Goal: Answer question/provide support

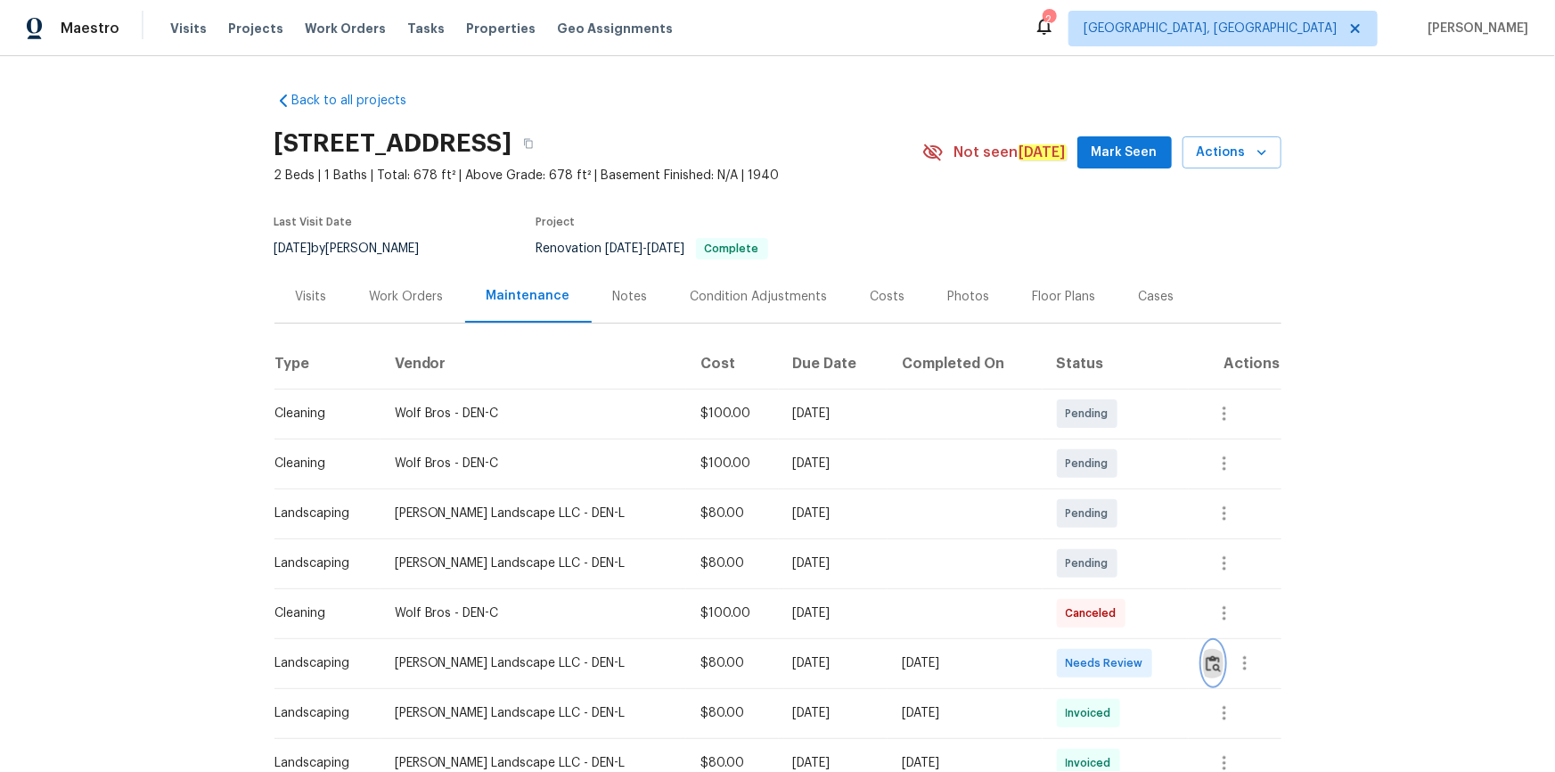
click at [1209, 660] on img "button" at bounding box center [1213, 663] width 15 height 17
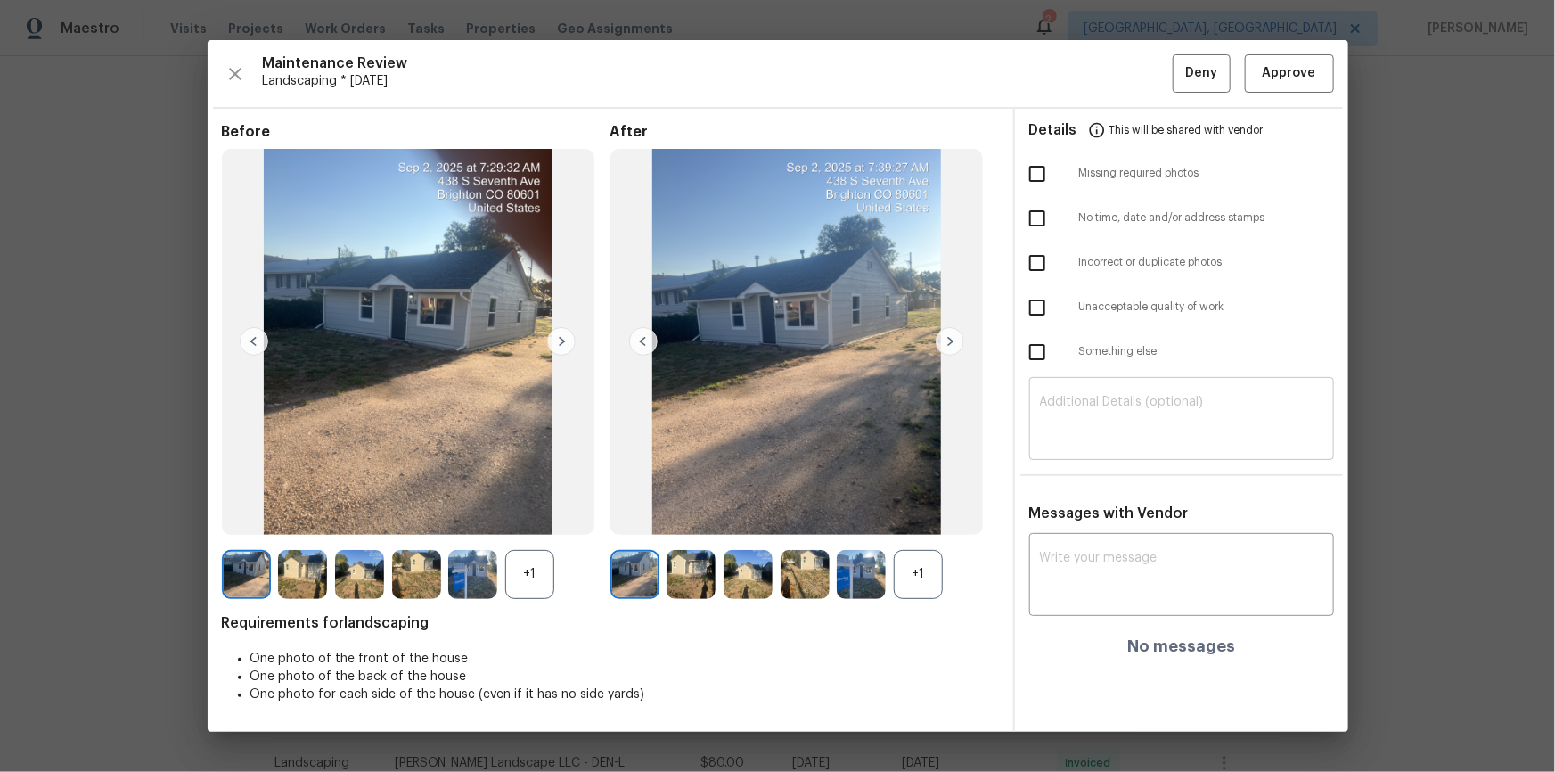
click at [1098, 430] on textarea at bounding box center [1181, 421] width 283 height 50
paste textarea "Maintenance Audit Team: Hello! Unfortunately, this landscaping visit completed …"
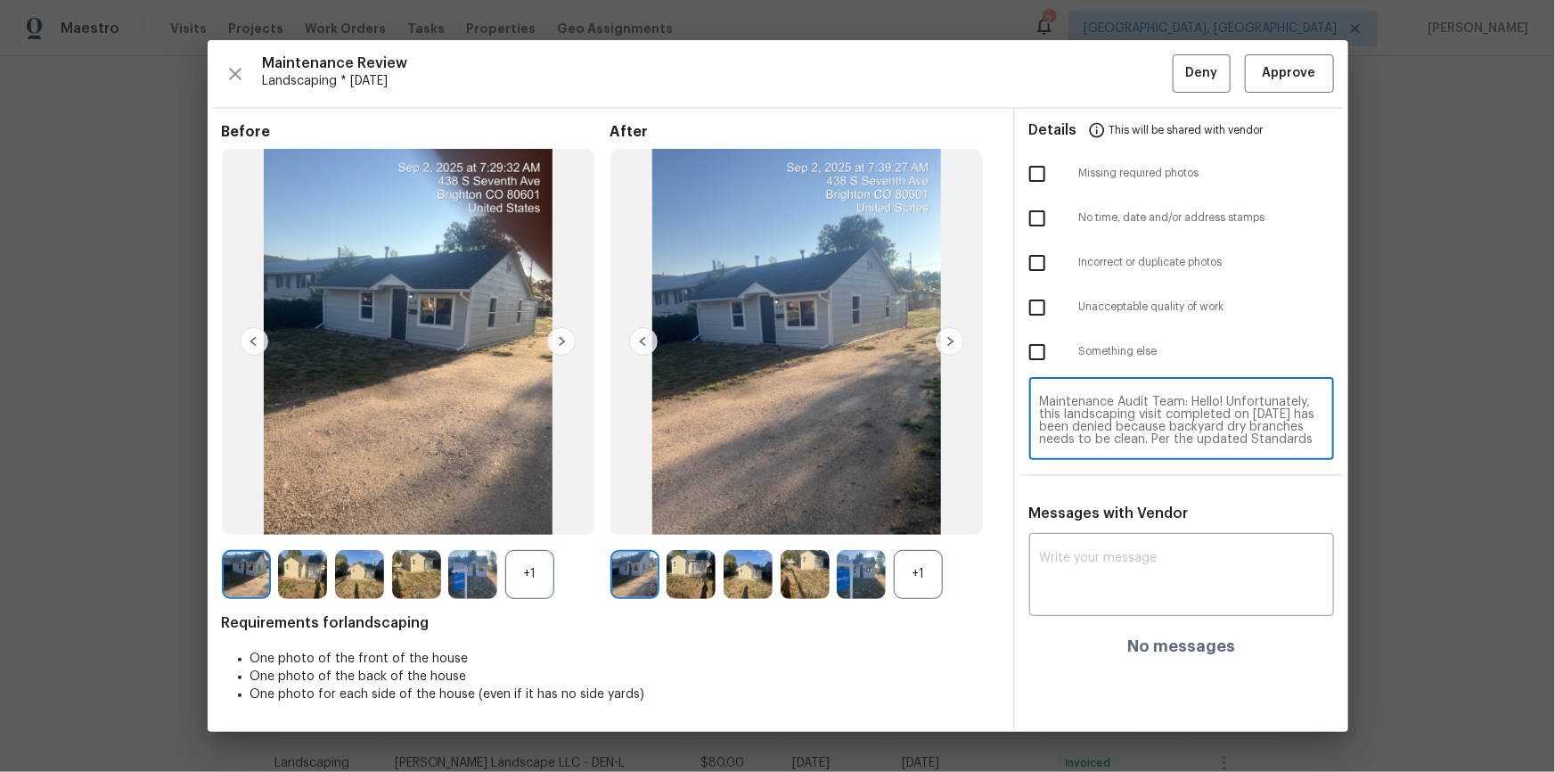
scroll to position [136, 0]
type textarea "Maintenance Audit Team: Hello! Unfortunately, this landscaping visit completed …"
drag, startPoint x: 1120, startPoint y: 535, endPoint x: 1126, endPoint y: 548, distance: 14.4
click at [1123, 542] on div "Messages with Vendor x ​ No messages" at bounding box center [1181, 587] width 333 height 165
click at [1135, 579] on textarea at bounding box center [1181, 577] width 283 height 50
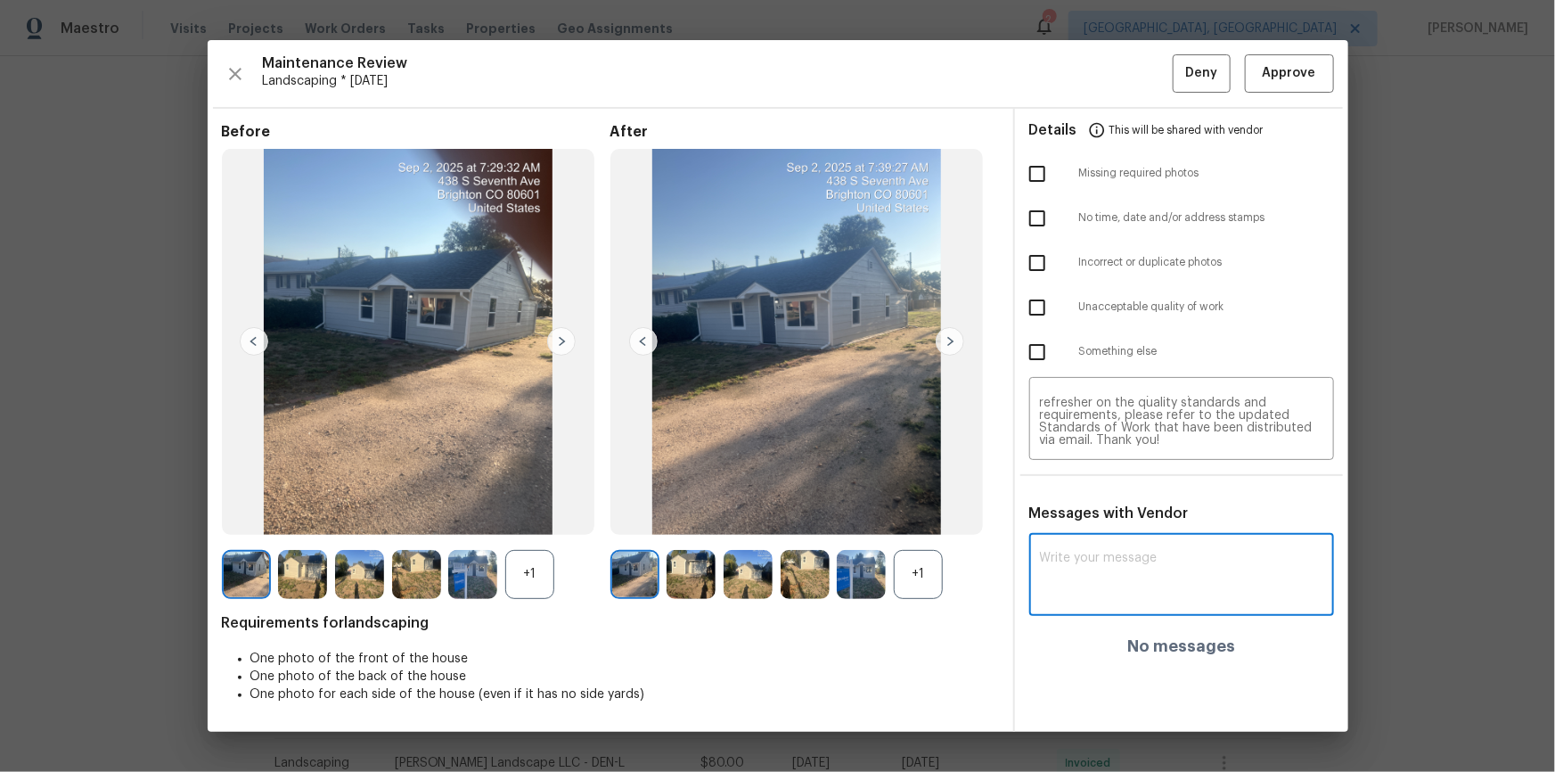
paste textarea "Maintenance Audit Team: Hello! Unfortunately, this landscaping visit completed …"
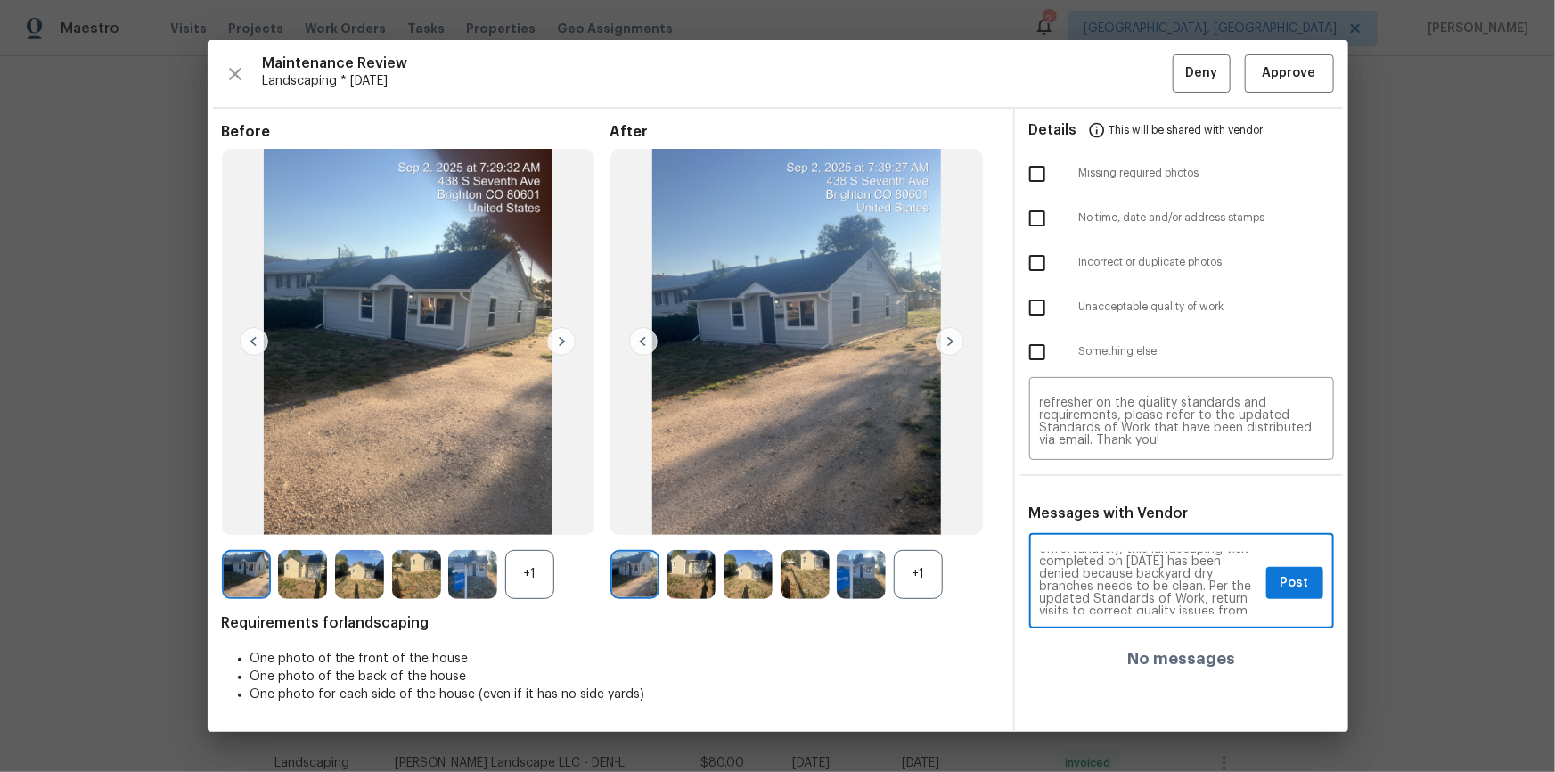
scroll to position [32, 0]
type textarea "Maintenance Audit Team: Hello! Unfortunately, this landscaping visit completed …"
drag, startPoint x: 1044, startPoint y: 299, endPoint x: 1074, endPoint y: 310, distance: 32.4
click at [1044, 298] on input "checkbox" at bounding box center [1037, 307] width 37 height 37
checkbox input "true"
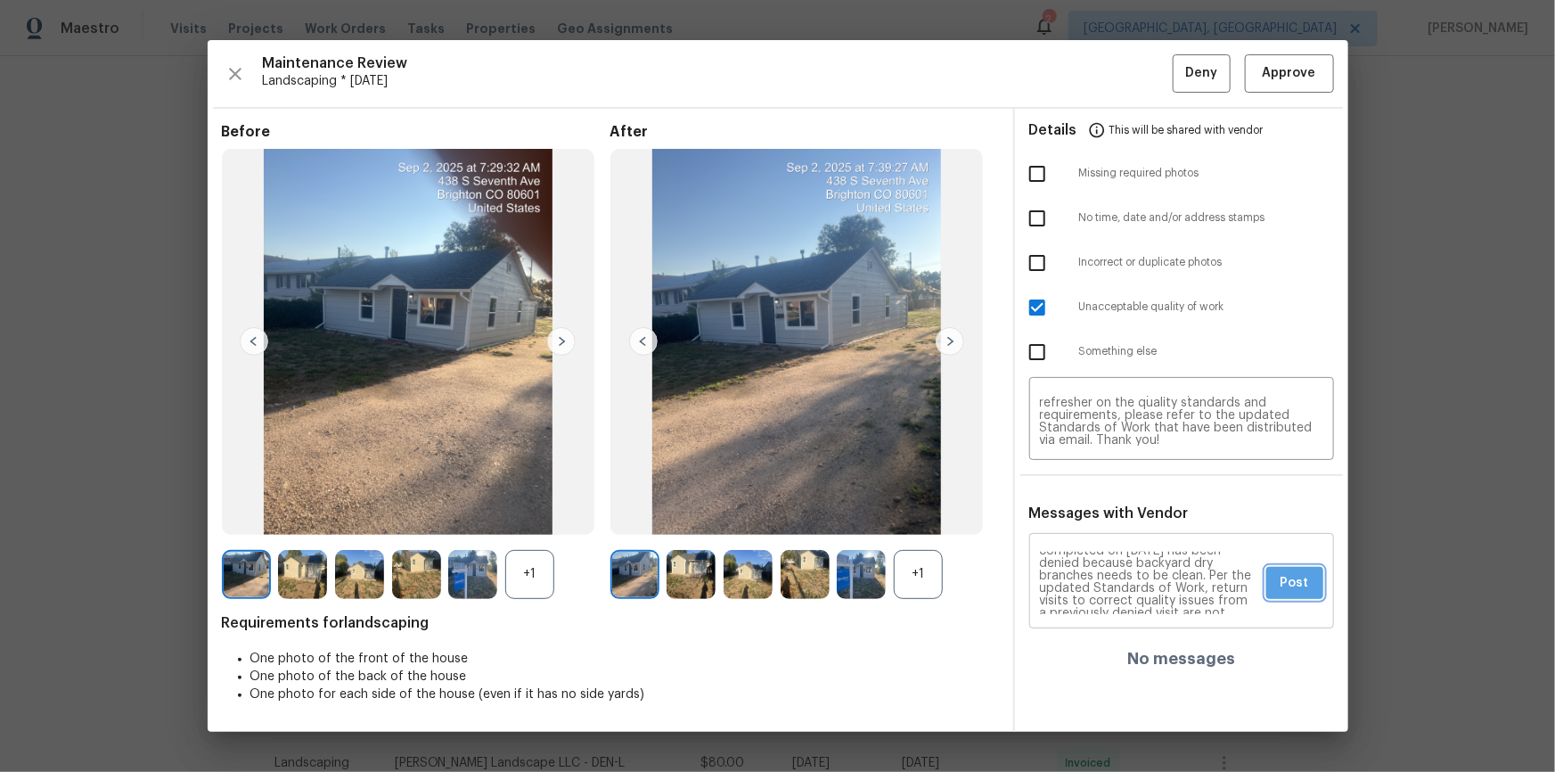
click at [1309, 579] on span "Post" at bounding box center [1295, 583] width 29 height 22
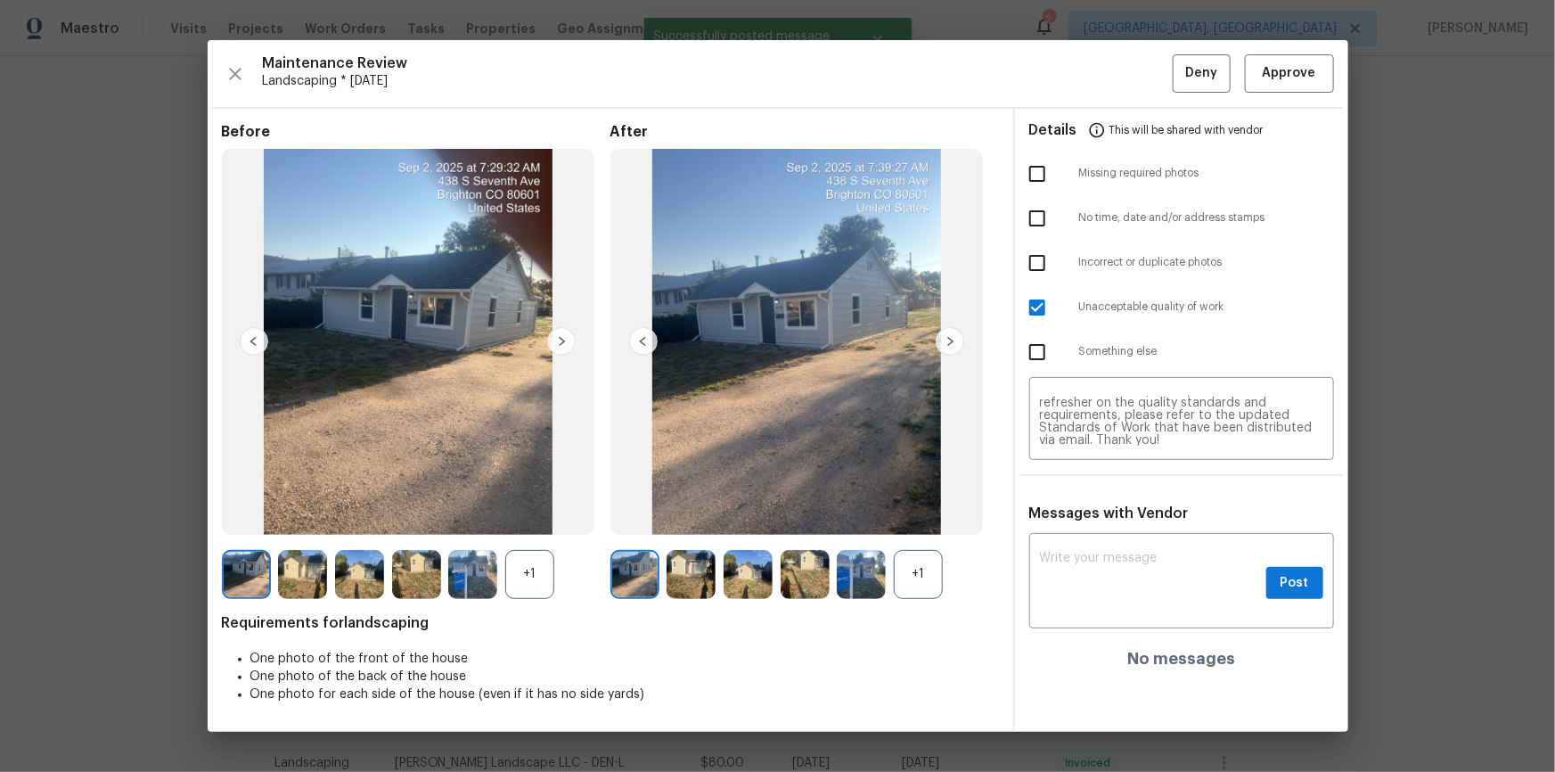
scroll to position [0, 0]
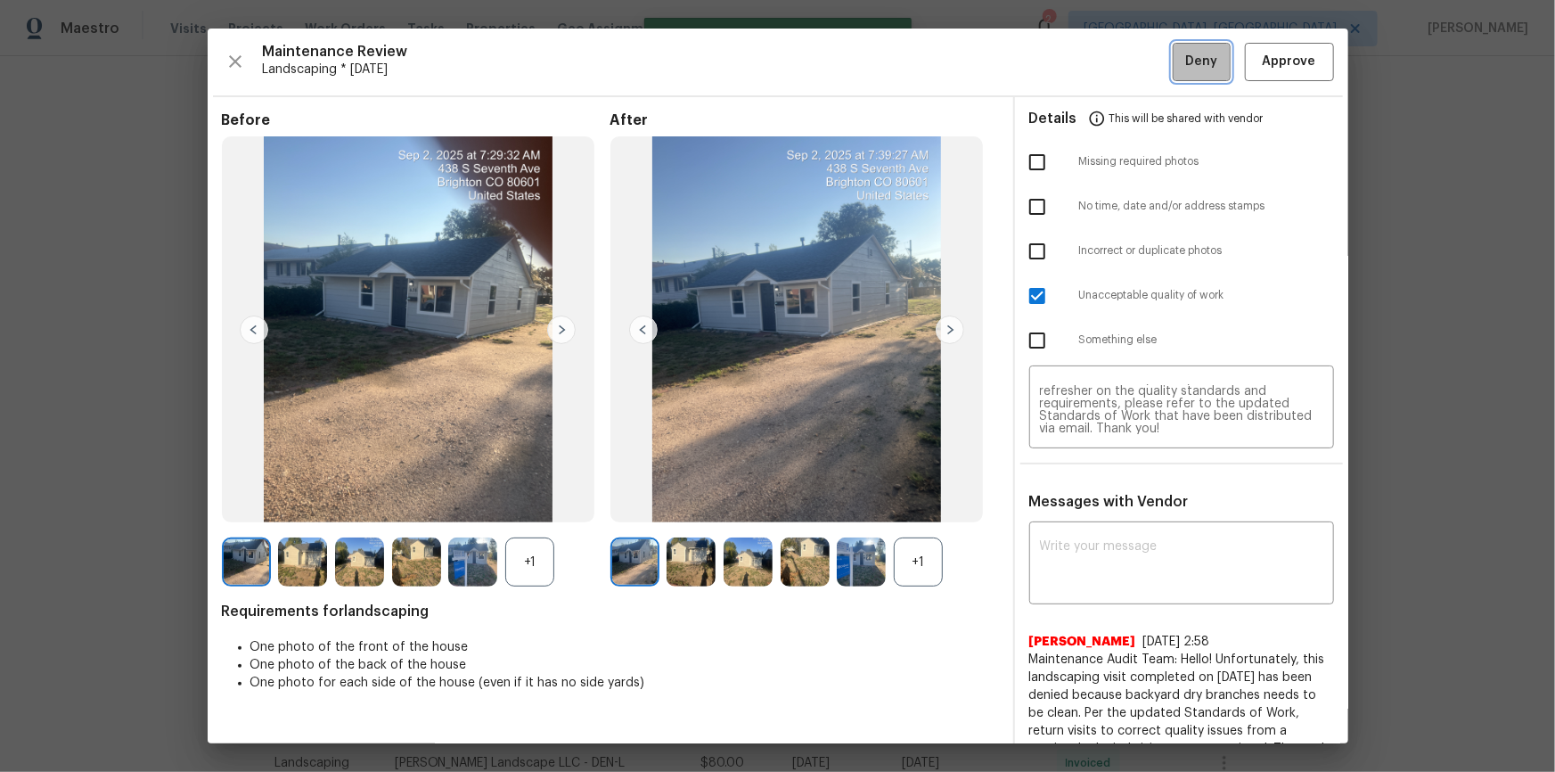
drag, startPoint x: 1190, startPoint y: 65, endPoint x: 1194, endPoint y: 77, distance: 12.4
click at [1190, 64] on span "Deny" at bounding box center [1202, 62] width 32 height 22
